Goal: Information Seeking & Learning: Learn about a topic

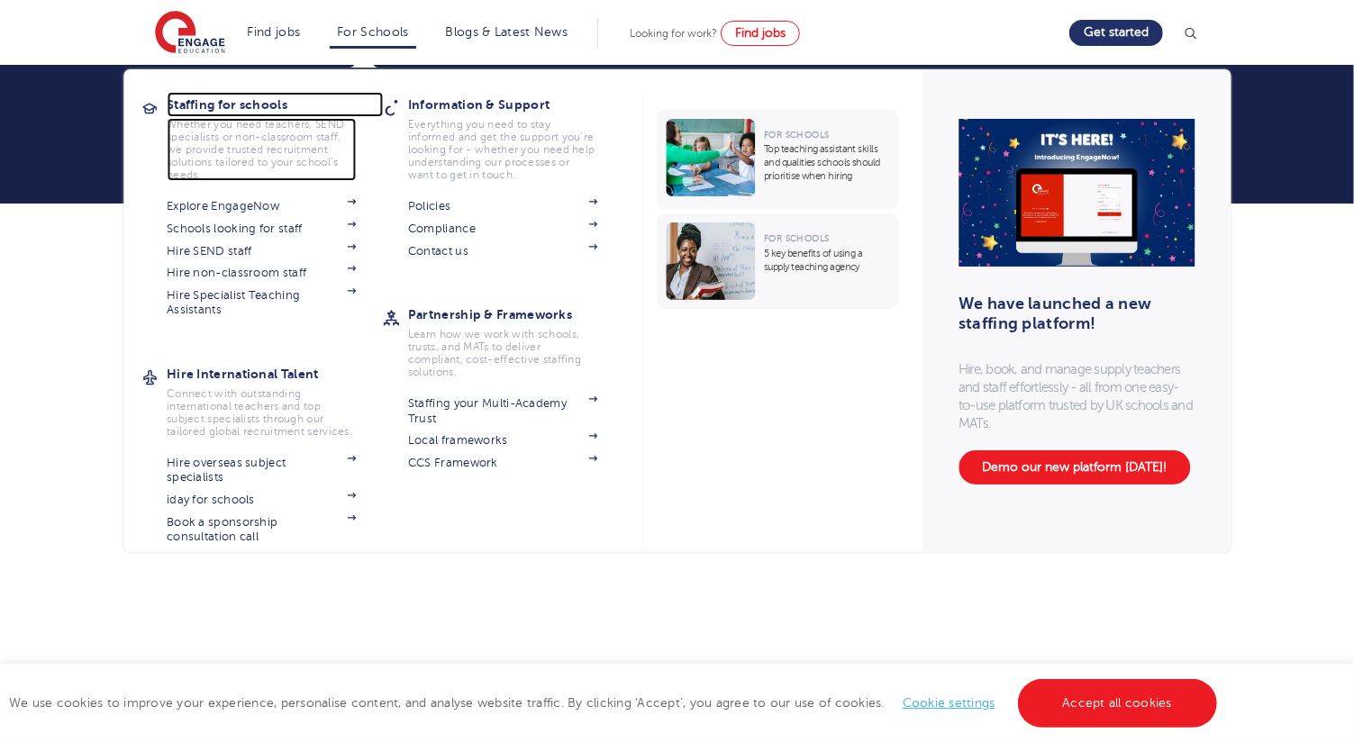
click at [356, 128] on p "Whether you need teachers, SEND specialists or non-classroom staff, we provide …" at bounding box center [261, 149] width 189 height 63
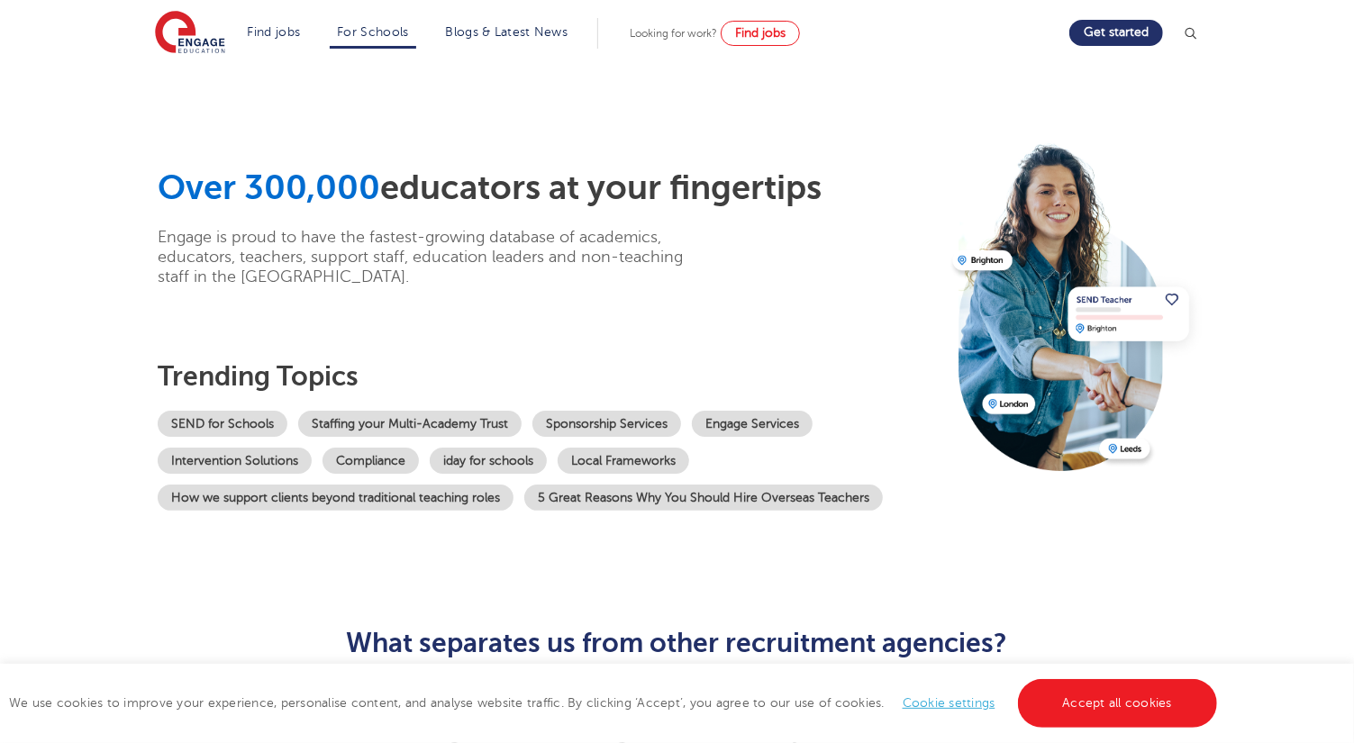
click at [504, 14] on section "Find jobs All vacancies We have one of the UK's largest database. and with hund…" at bounding box center [612, 33] width 915 height 66
click at [504, 28] on link "Blogs & Latest News" at bounding box center [507, 32] width 123 height 14
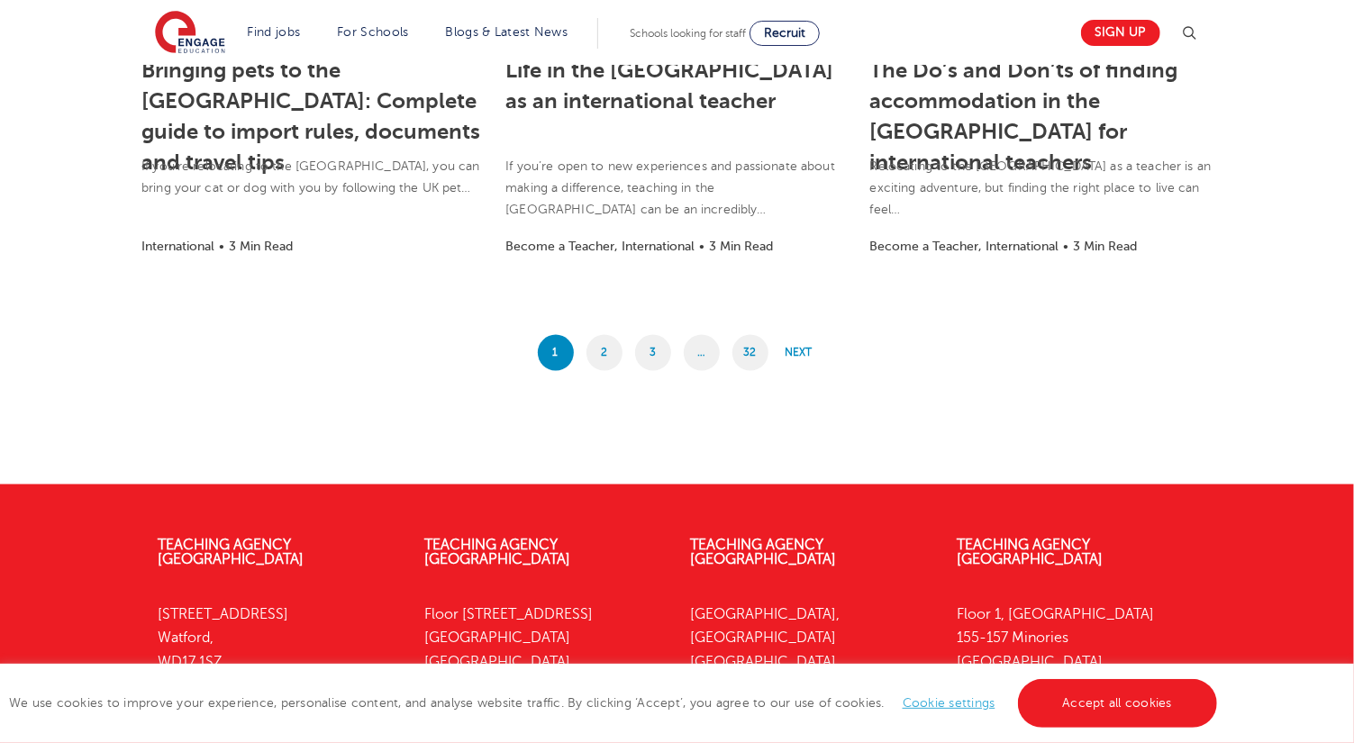
scroll to position [1631, 0]
